Goal: Task Accomplishment & Management: Complete application form

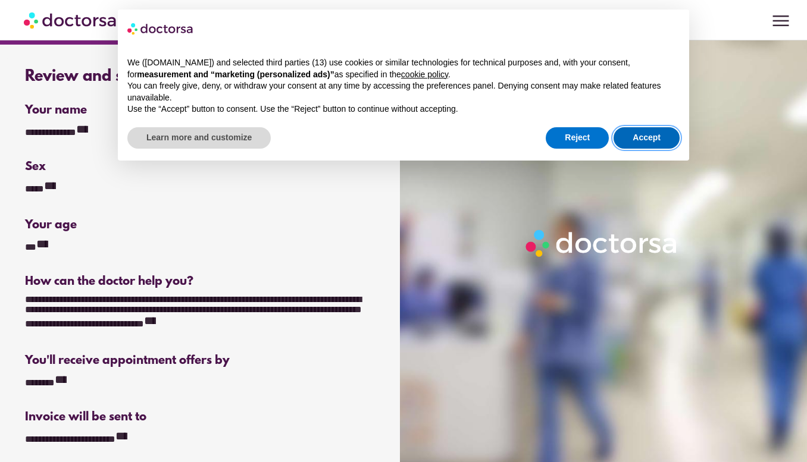
click at [643, 140] on button "Accept" at bounding box center [647, 137] width 66 height 21
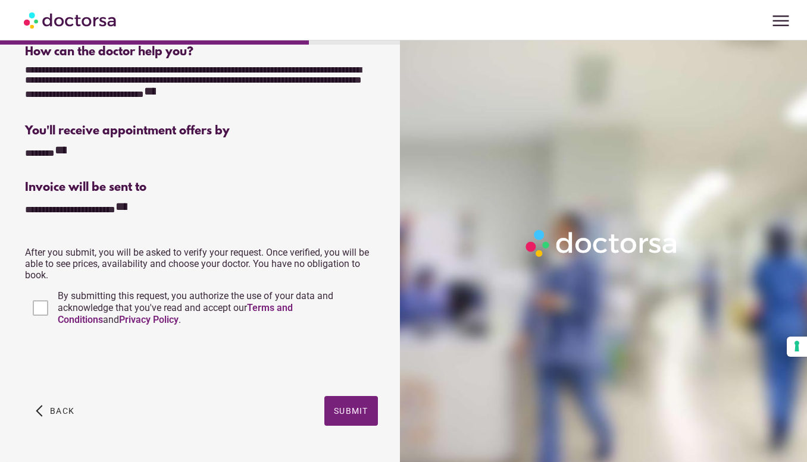
scroll to position [259, 0]
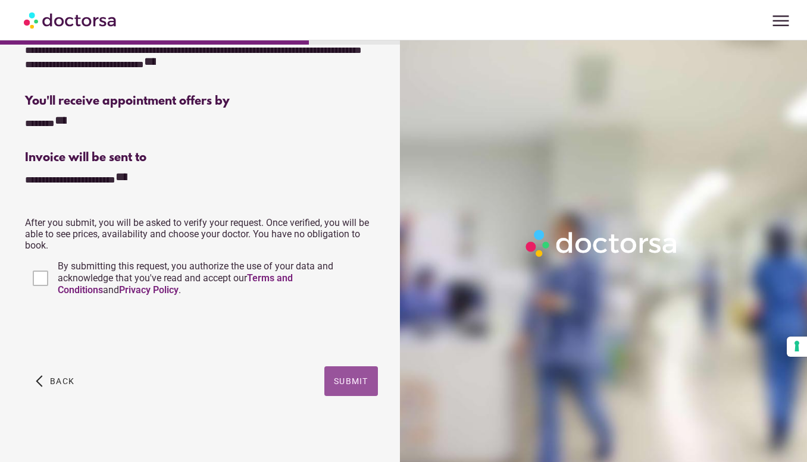
click at [348, 380] on span "Submit" at bounding box center [351, 382] width 35 height 10
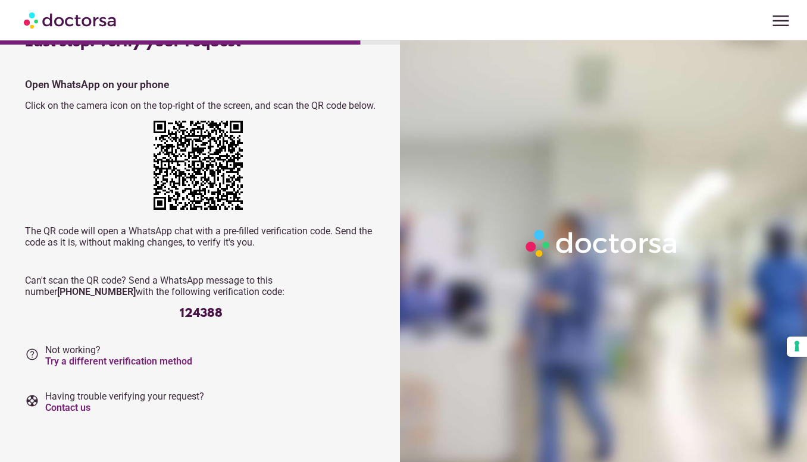
scroll to position [41, 0]
click at [81, 433] on div "Last step: verify your request Tap on the button below to open WhatsApp and ver…" at bounding box center [201, 228] width 390 height 409
click at [86, 433] on div "Last step: verify your request Tap on the button below to open WhatsApp and ver…" at bounding box center [201, 228] width 390 height 409
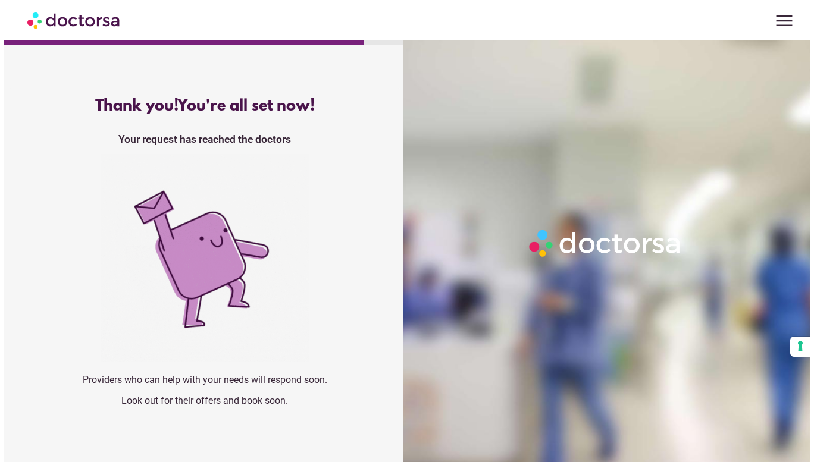
scroll to position [0, 0]
